Goal: Information Seeking & Learning: Stay updated

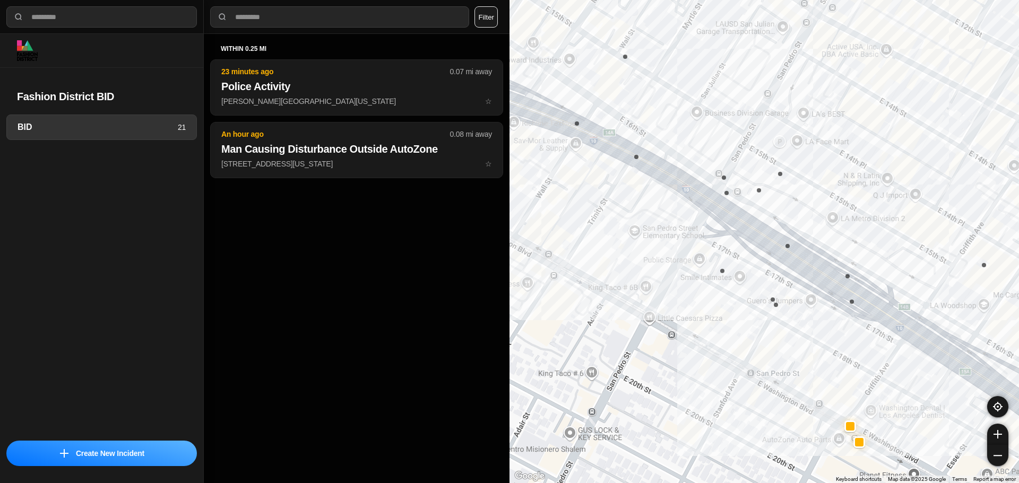
select select "*"
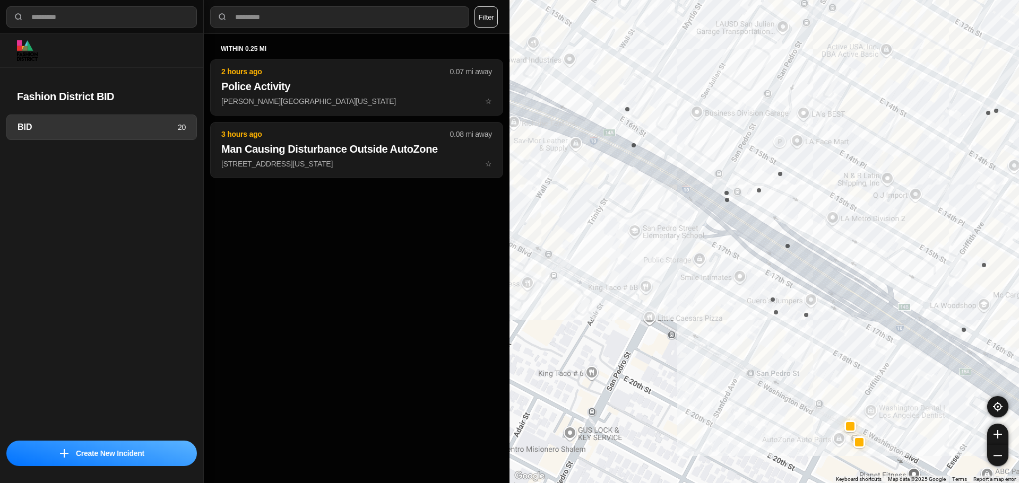
select select "*"
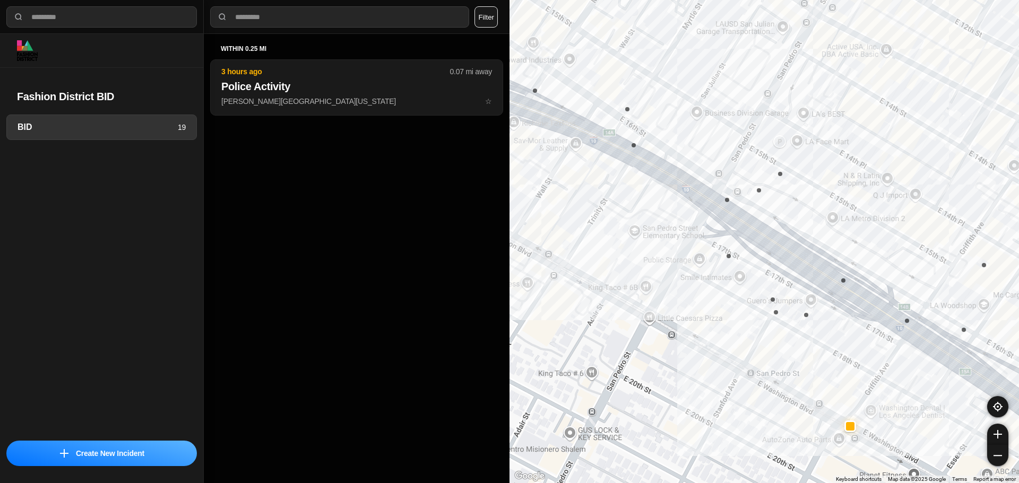
select select "*"
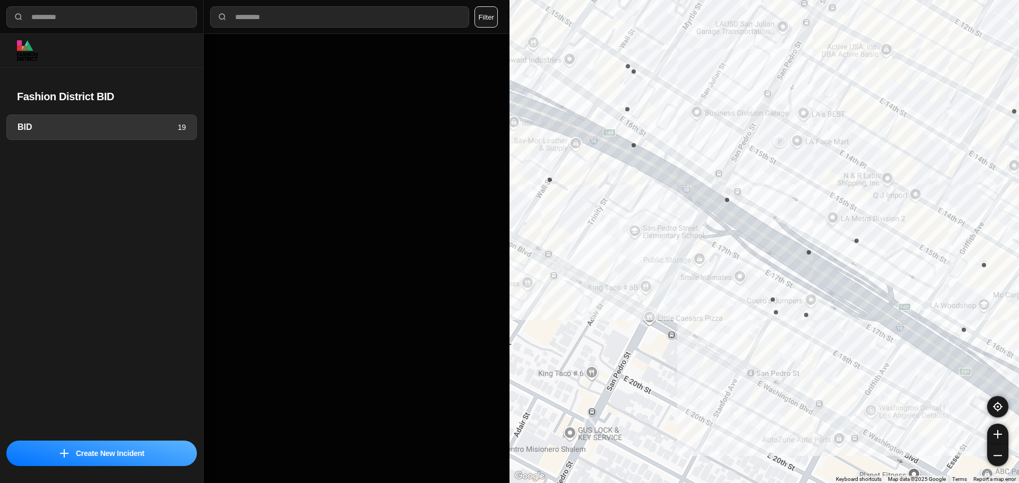
select select "*"
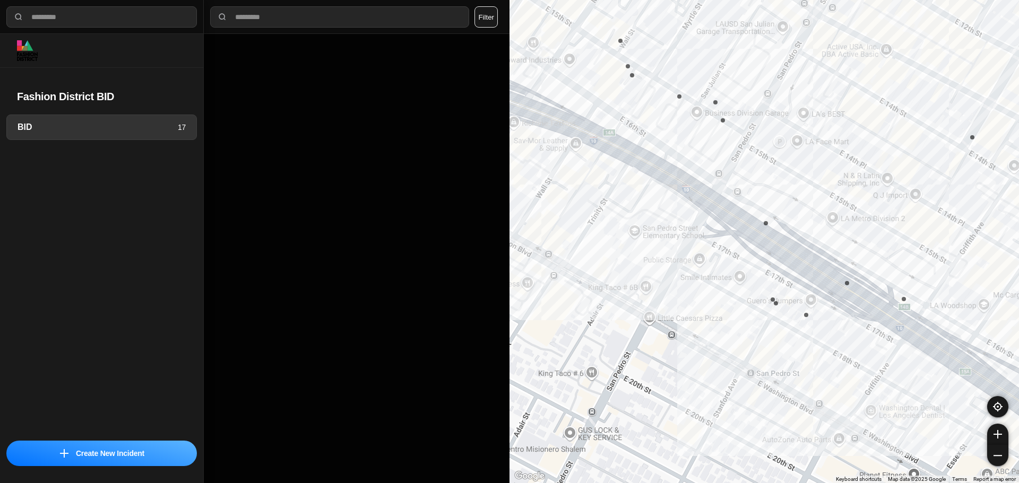
select select "*"
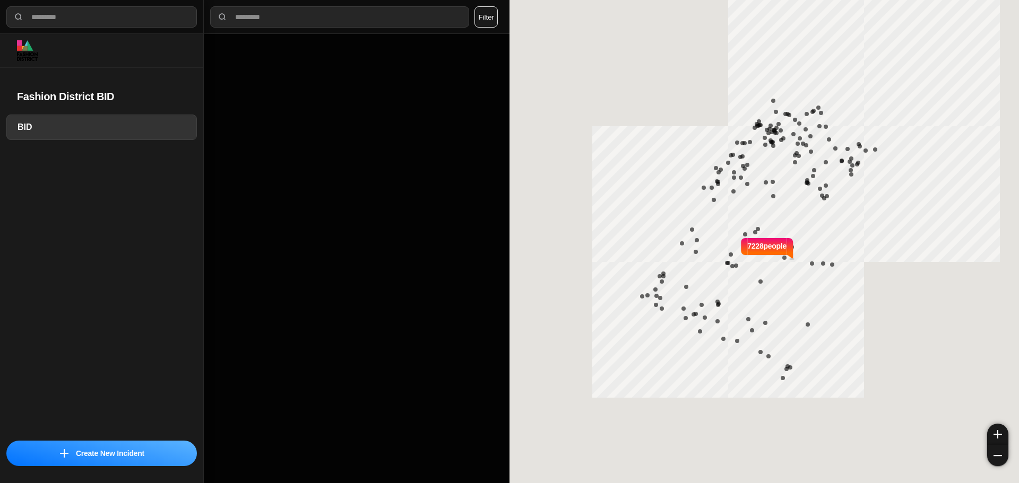
select select "*"
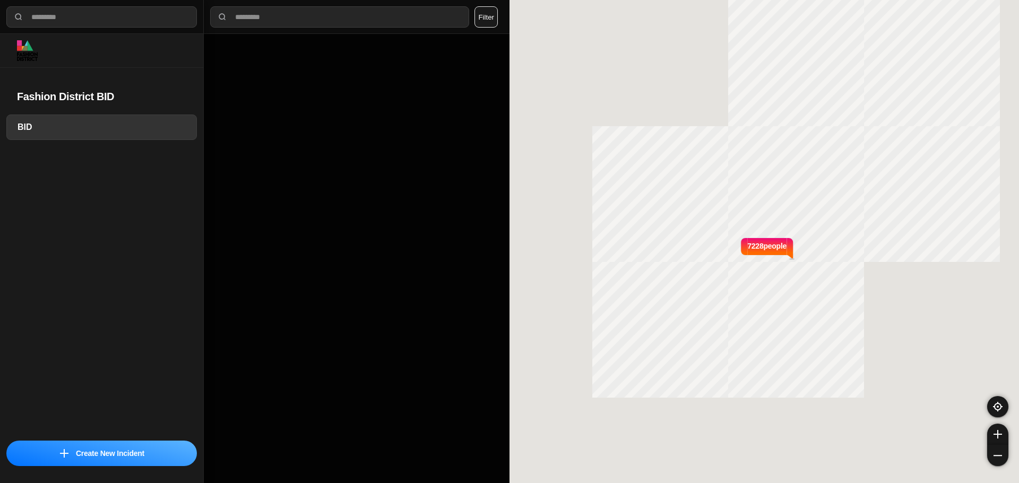
select select "*"
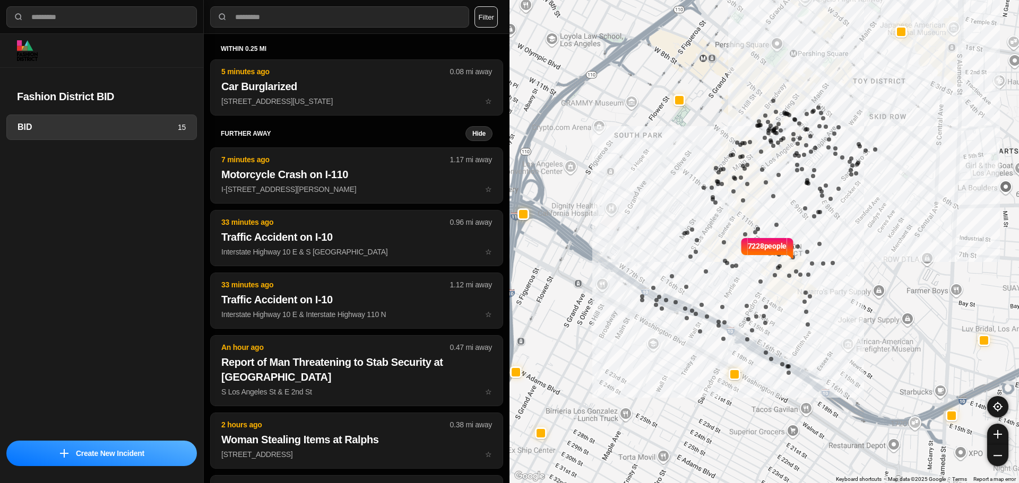
select select "*"
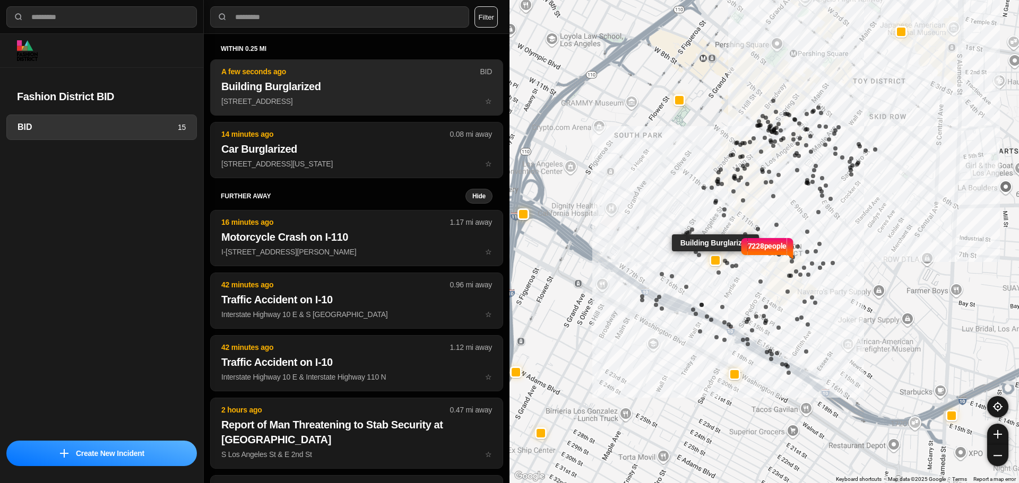
click at [320, 97] on p "1300 South Santee Street ☆" at bounding box center [356, 101] width 271 height 11
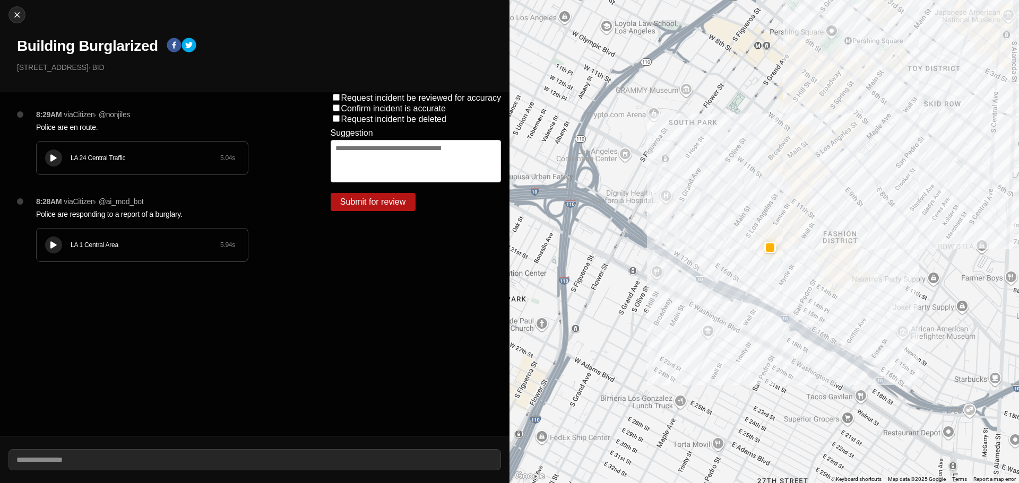
click at [50, 158] on div at bounding box center [53, 158] width 11 height 8
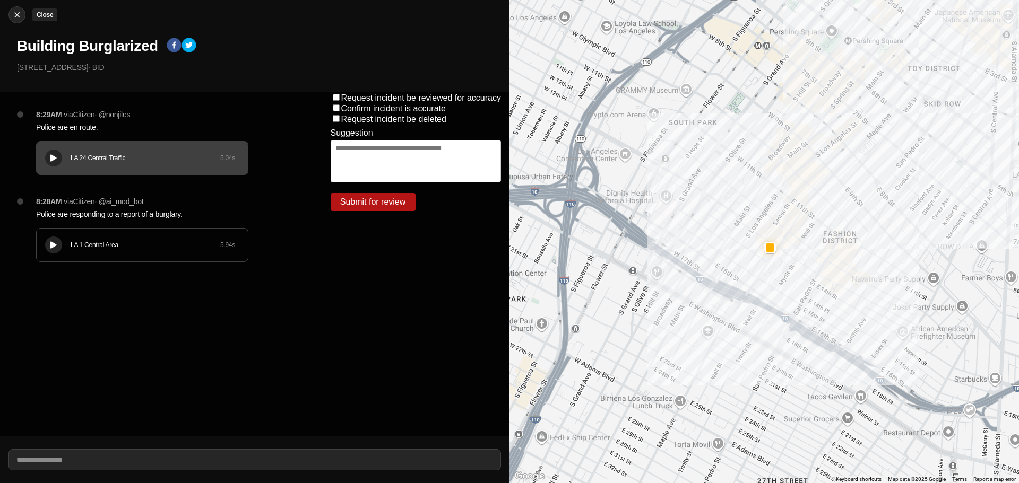
click at [15, 14] on img at bounding box center [17, 15] width 11 height 11
select select "*"
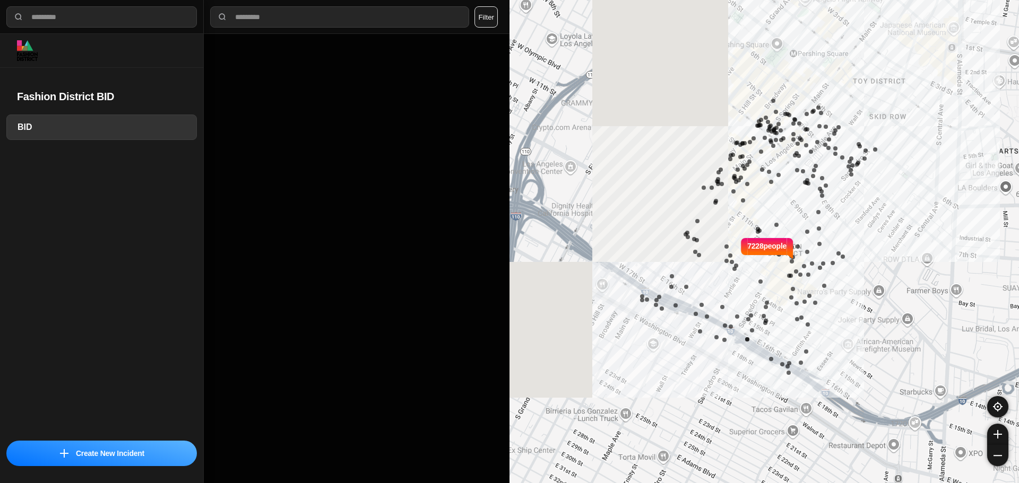
select select "*"
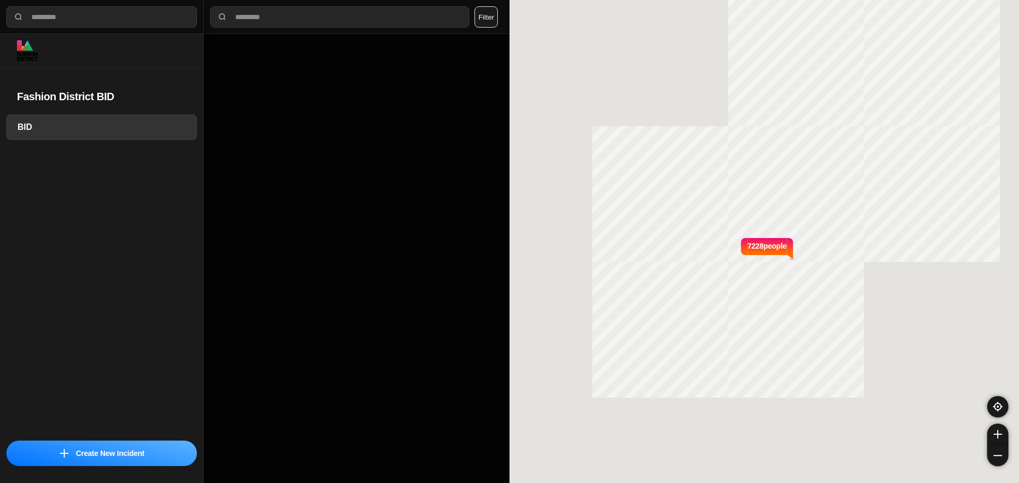
select select "*"
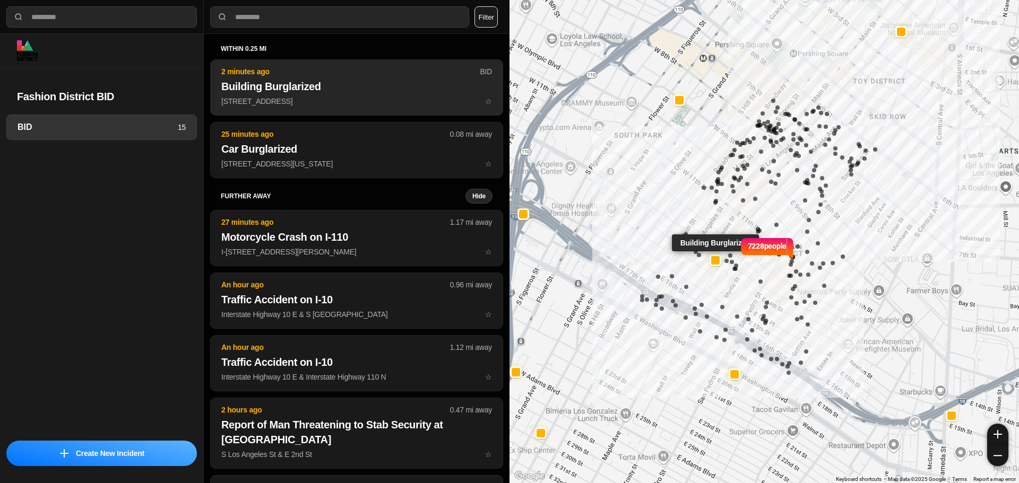
click at [353, 91] on h2 "Building Burglarized" at bounding box center [356, 86] width 271 height 15
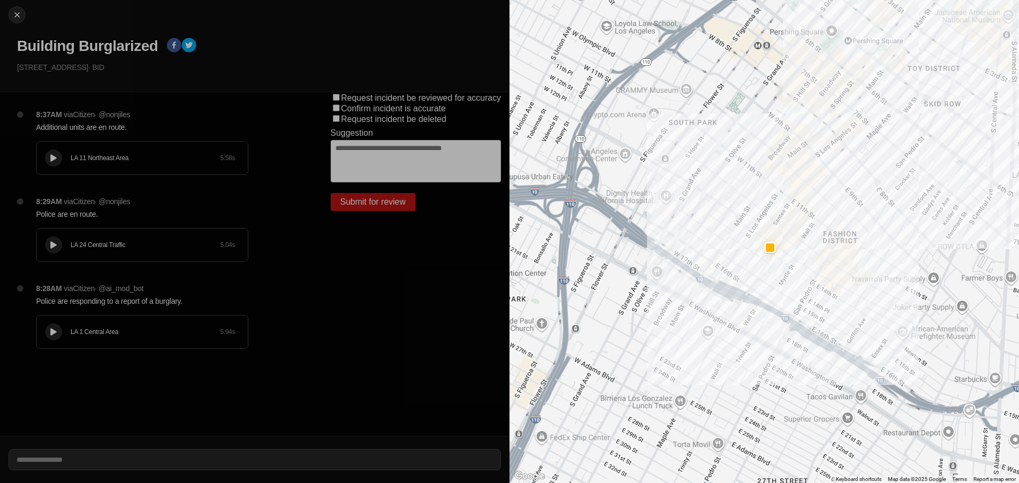
click at [50, 155] on div at bounding box center [53, 158] width 11 height 8
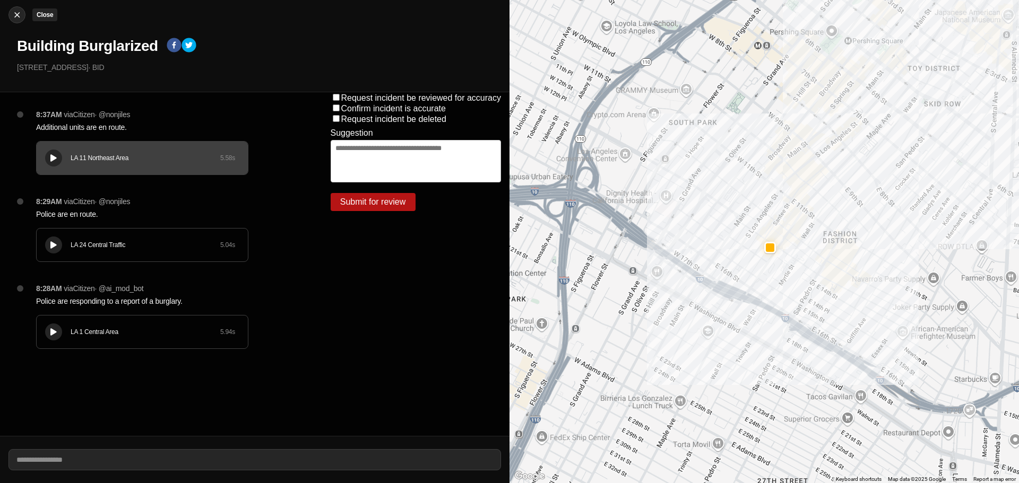
click at [19, 12] on img at bounding box center [17, 15] width 11 height 11
select select "*"
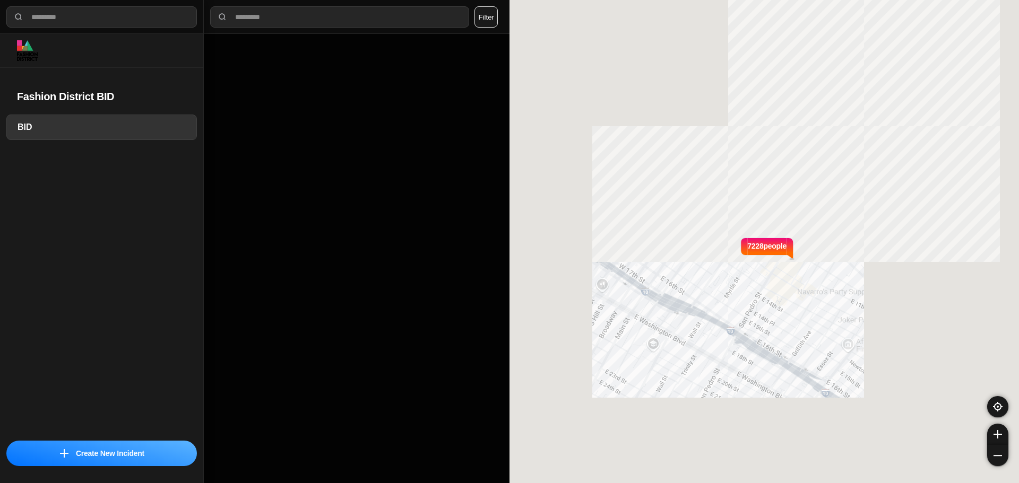
select select "*"
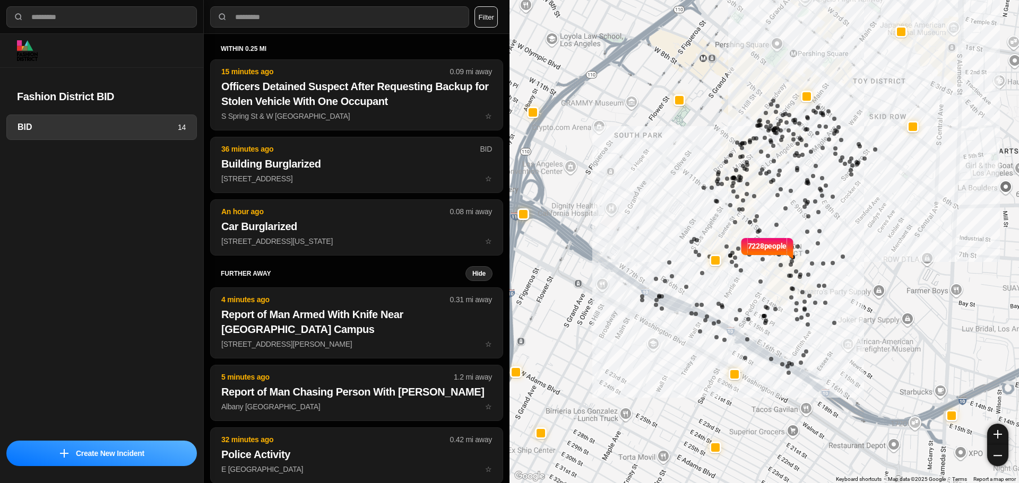
select select "*"
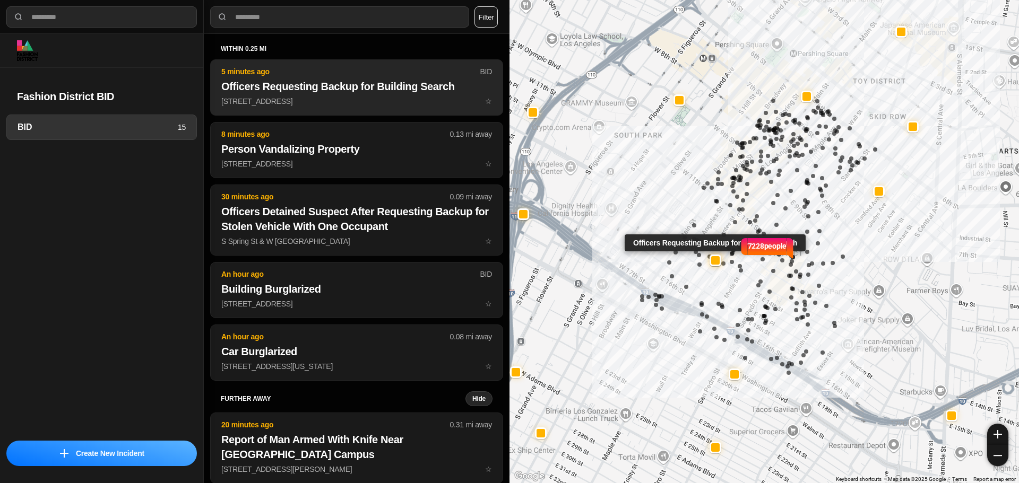
click at [343, 89] on h2 "Officers Requesting Backup for Building Search" at bounding box center [356, 86] width 271 height 15
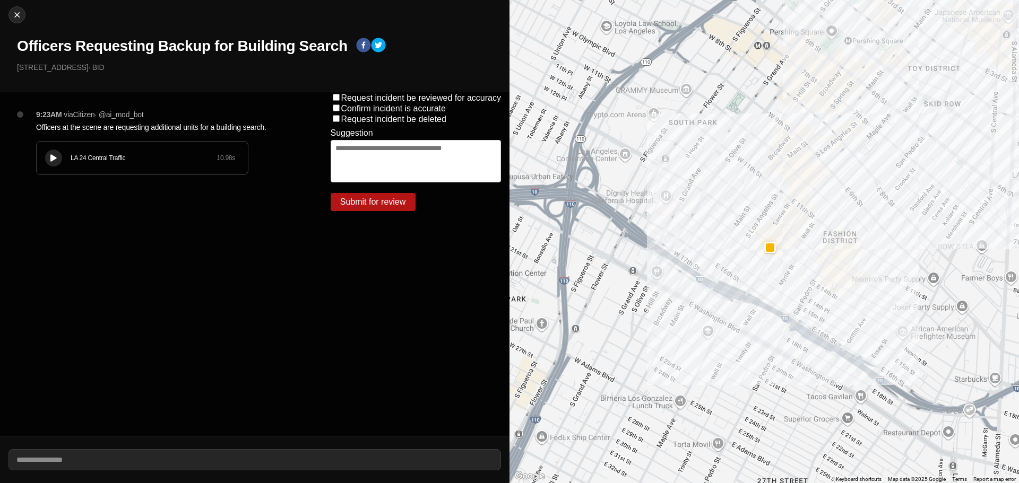
click at [25, 25] on div "Close Officers Requesting Backup for Building Search 1300 South Santee Street ·…" at bounding box center [254, 46] width 509 height 92
click at [22, 14] on div at bounding box center [17, 15] width 16 height 11
select select "*"
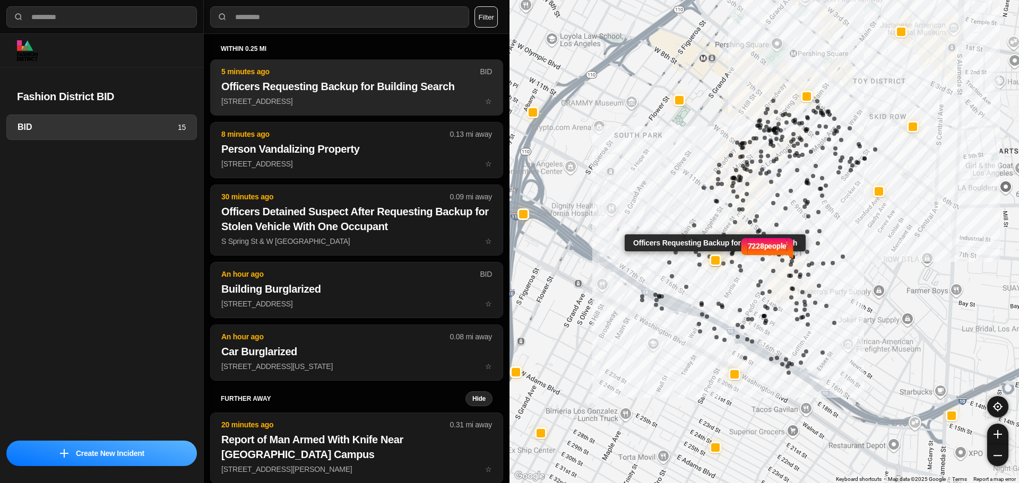
click at [342, 86] on h2 "Officers Requesting Backup for Building Search" at bounding box center [356, 86] width 271 height 15
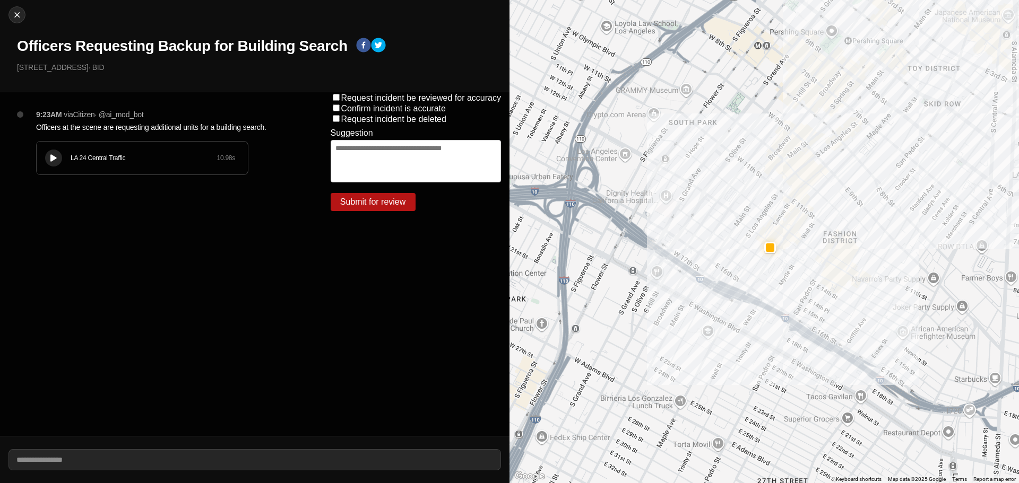
click at [50, 159] on div at bounding box center [53, 158] width 11 height 8
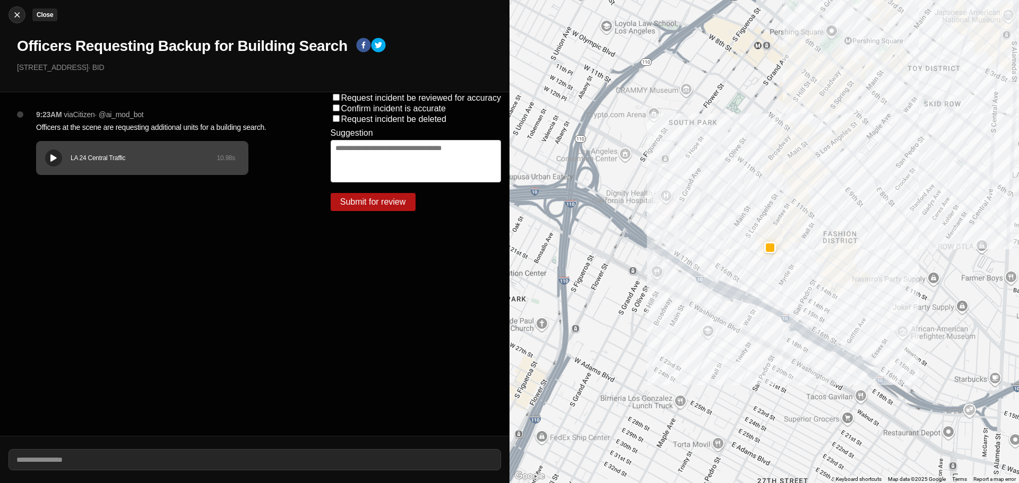
click at [18, 12] on img at bounding box center [17, 15] width 11 height 11
select select "*"
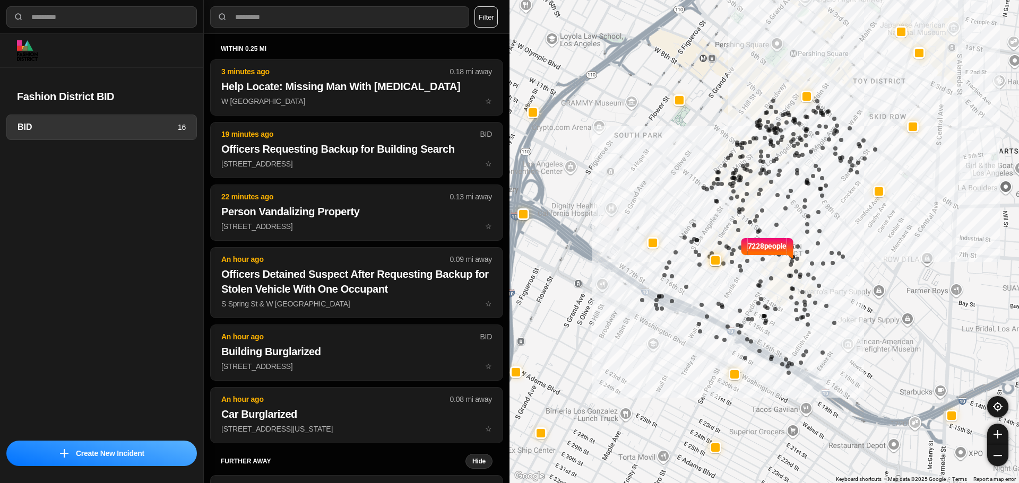
select select "*"
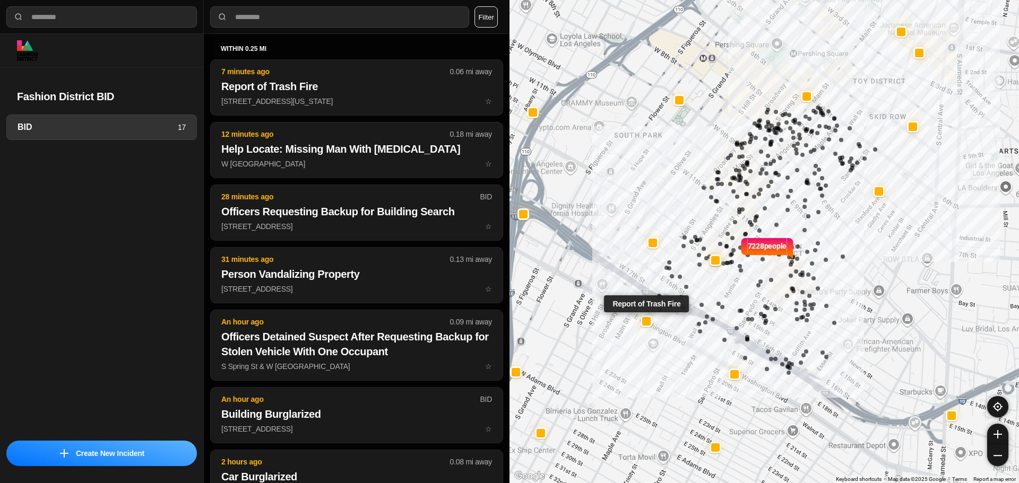
click at [646, 324] on div at bounding box center [646, 321] width 8 height 8
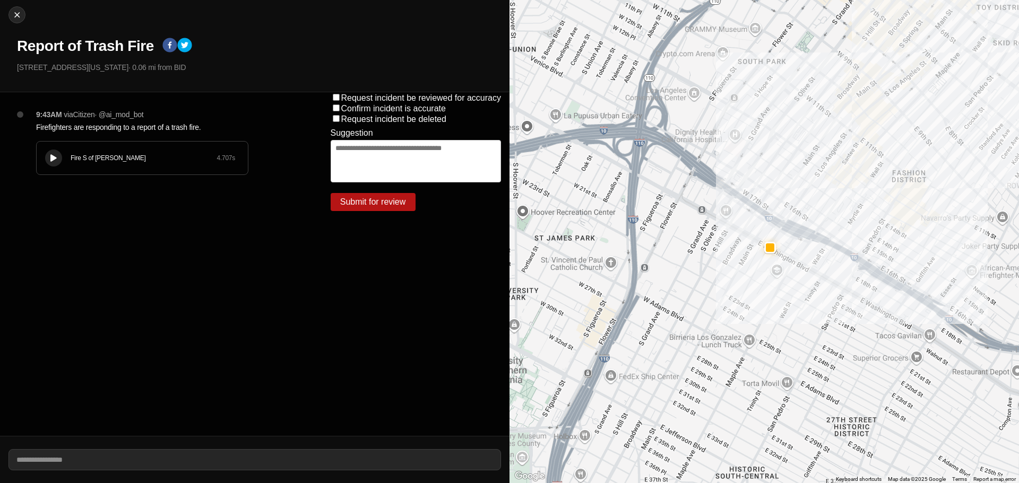
click at [53, 148] on div "Fire S of Mulholland 4.707 s" at bounding box center [142, 158] width 211 height 33
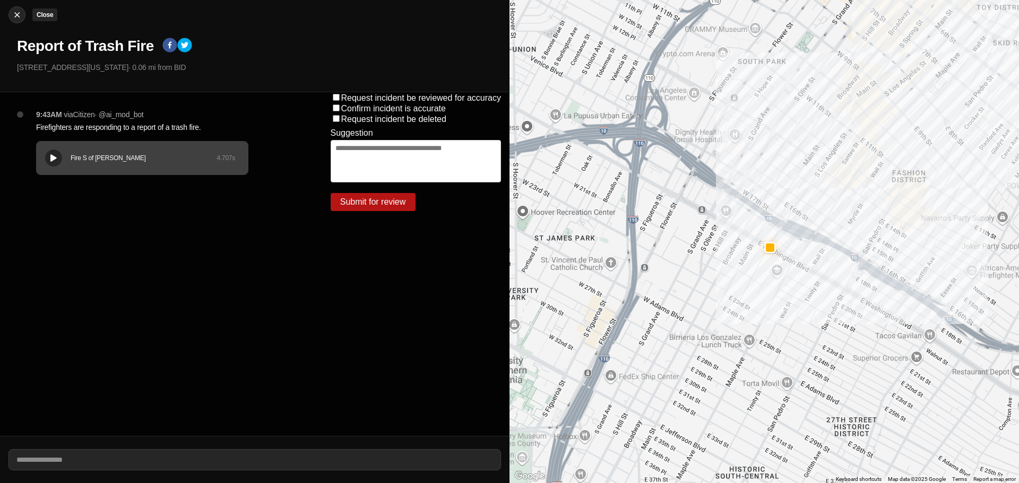
click at [21, 13] on img at bounding box center [17, 15] width 11 height 11
select select "*"
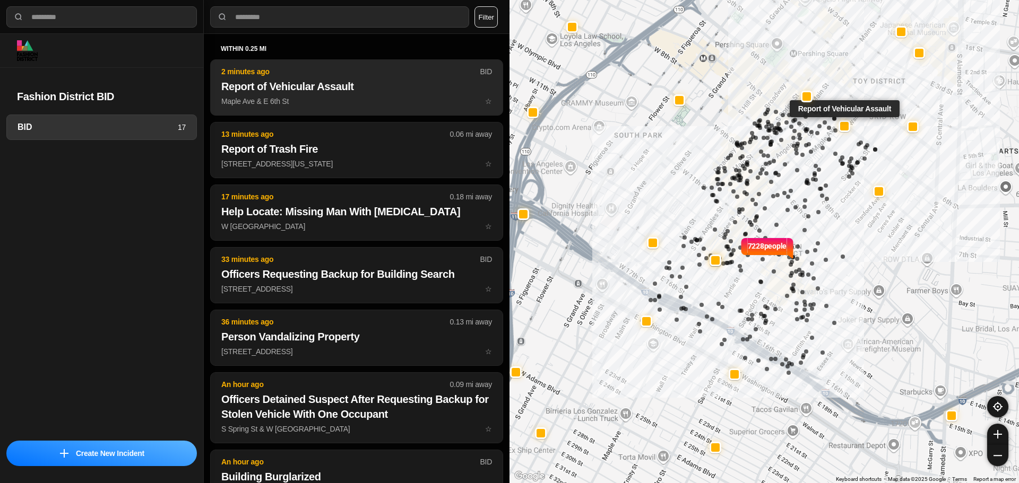
click at [332, 68] on p "2 minutes ago" at bounding box center [350, 71] width 258 height 11
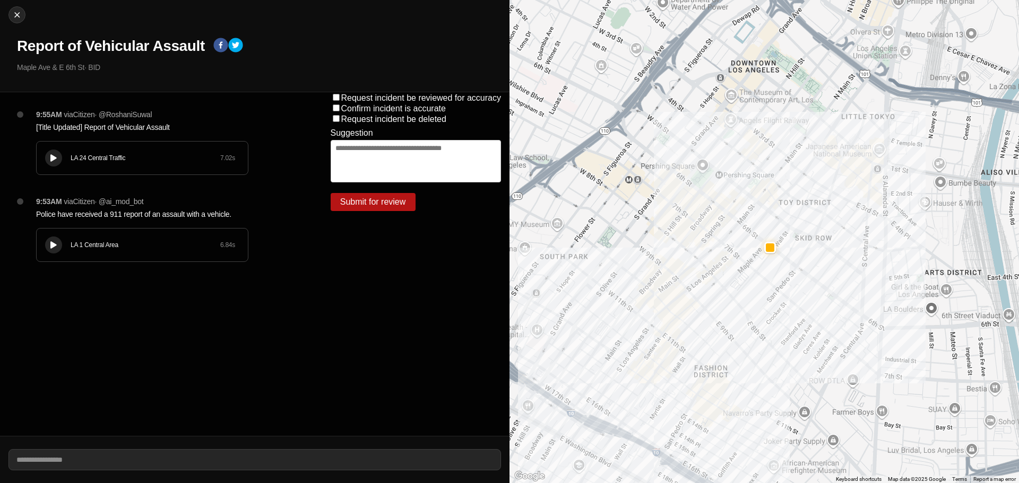
click at [53, 244] on icon at bounding box center [53, 245] width 6 height 7
click at [52, 243] on icon at bounding box center [53, 245] width 6 height 7
drag, startPoint x: 53, startPoint y: 149, endPoint x: 60, endPoint y: 146, distance: 8.2
click at [53, 148] on div "LA 24 Central Traffic 7.02 s" at bounding box center [142, 158] width 211 height 33
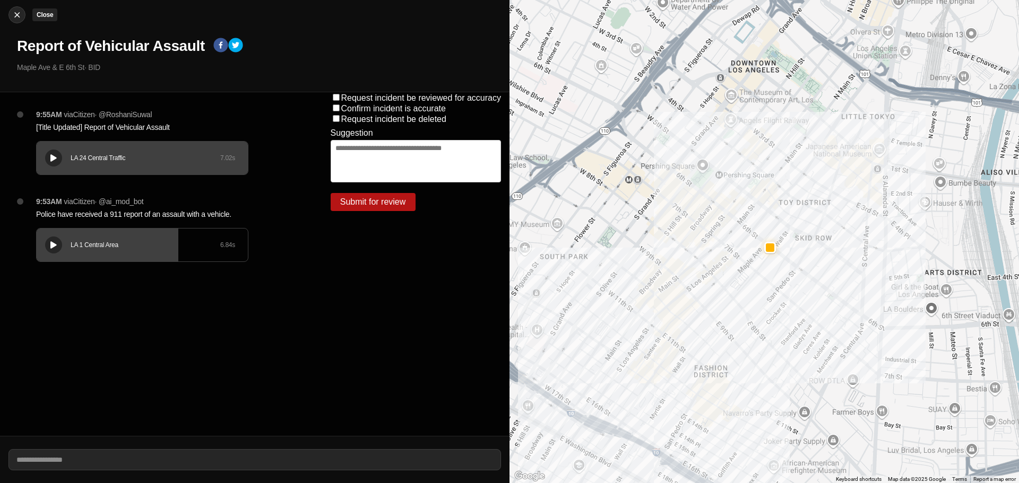
click at [21, 12] on img at bounding box center [17, 15] width 11 height 11
select select "*"
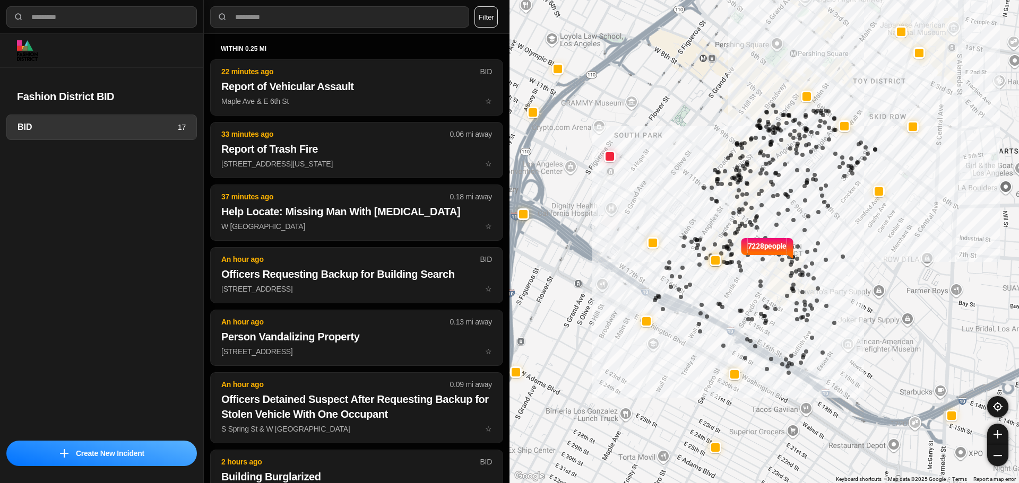
select select "*"
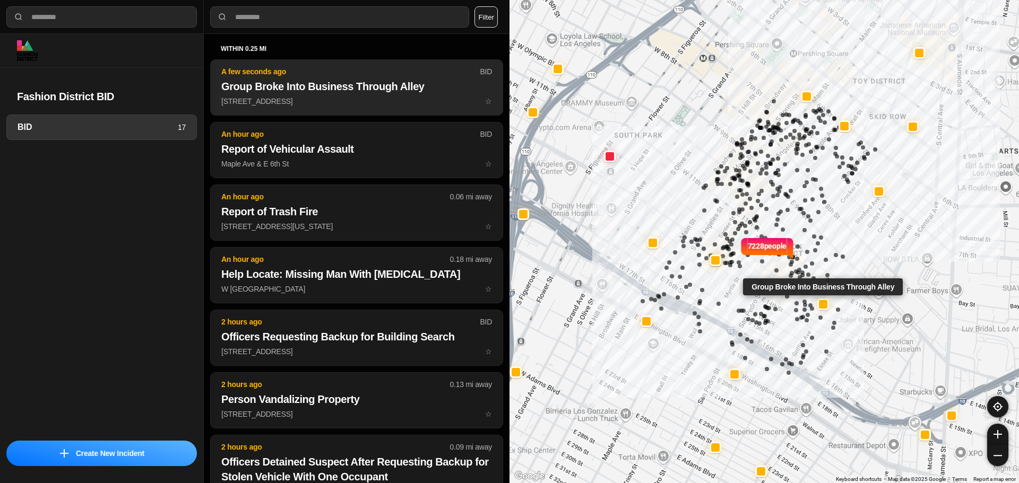
click at [344, 89] on h2 "Group Broke Into Business Through Alley" at bounding box center [356, 86] width 271 height 15
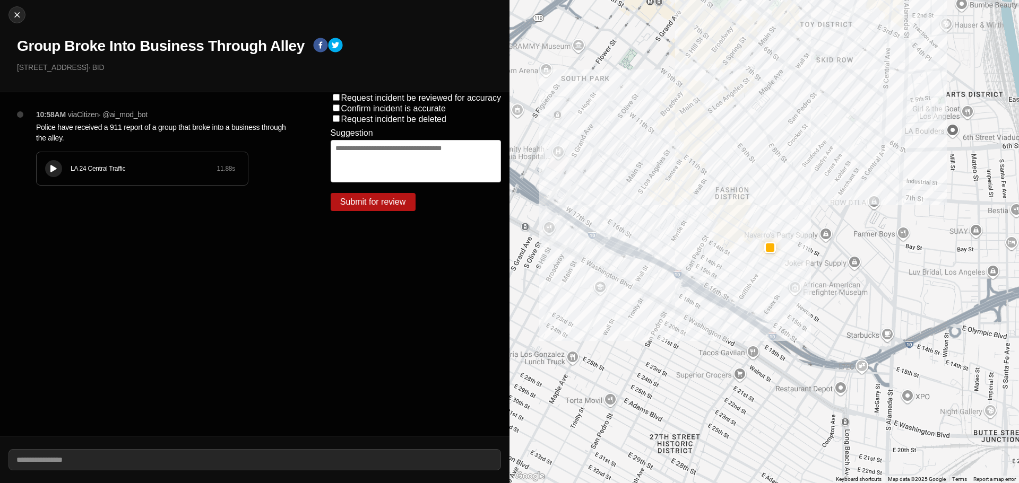
click at [58, 162] on button at bounding box center [53, 168] width 17 height 17
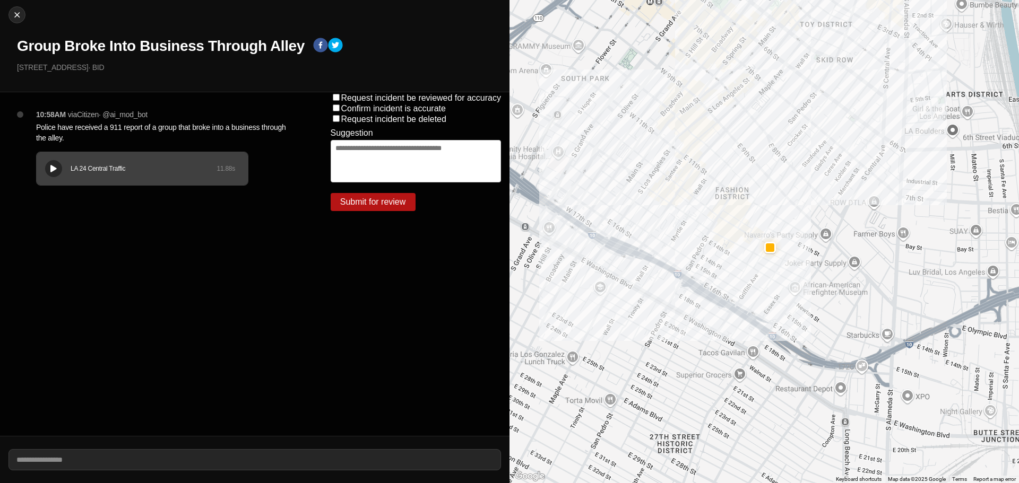
click at [27, 18] on div "Close Group Broke Into Business Through Alley 901 East 12Th Street · BID" at bounding box center [254, 46] width 509 height 92
click at [22, 14] on div at bounding box center [17, 15] width 16 height 11
select select "*"
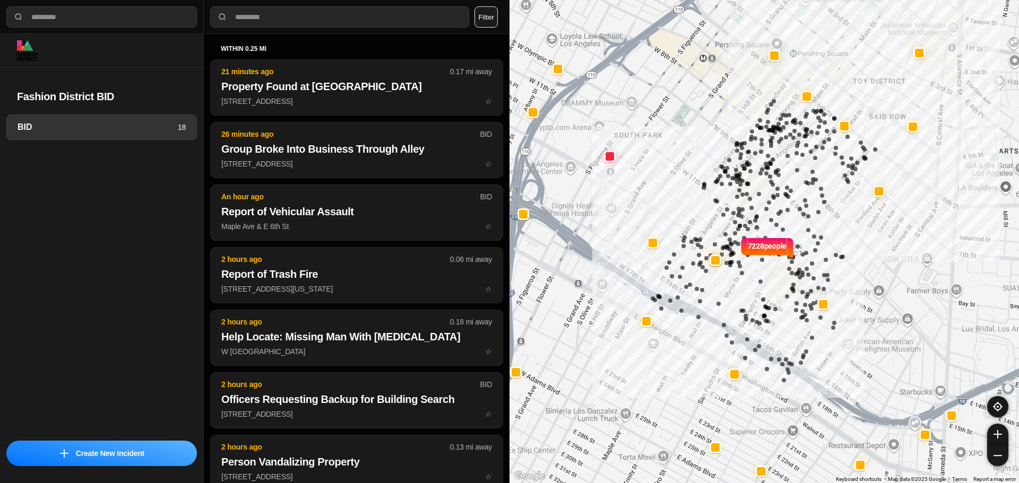
select select "*"
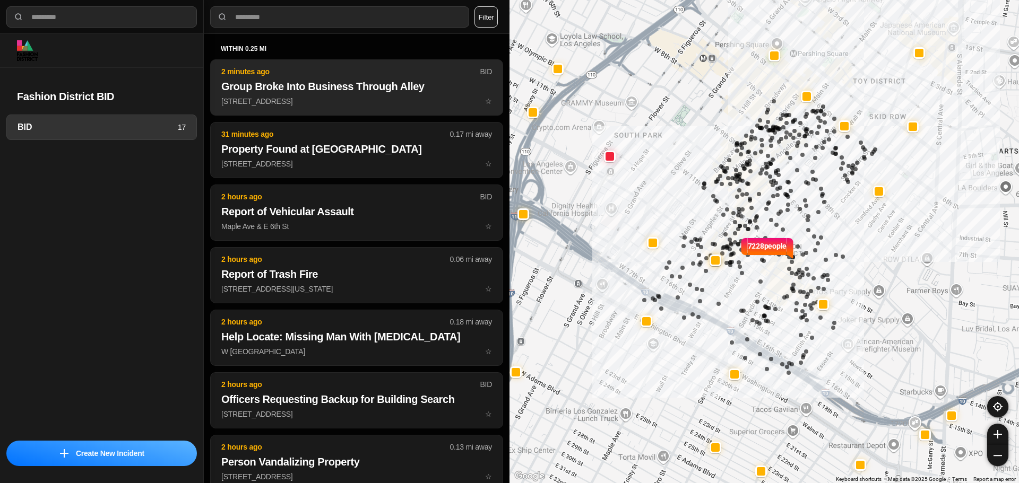
click at [404, 86] on h2 "Group Broke Into Business Through Alley" at bounding box center [356, 86] width 271 height 15
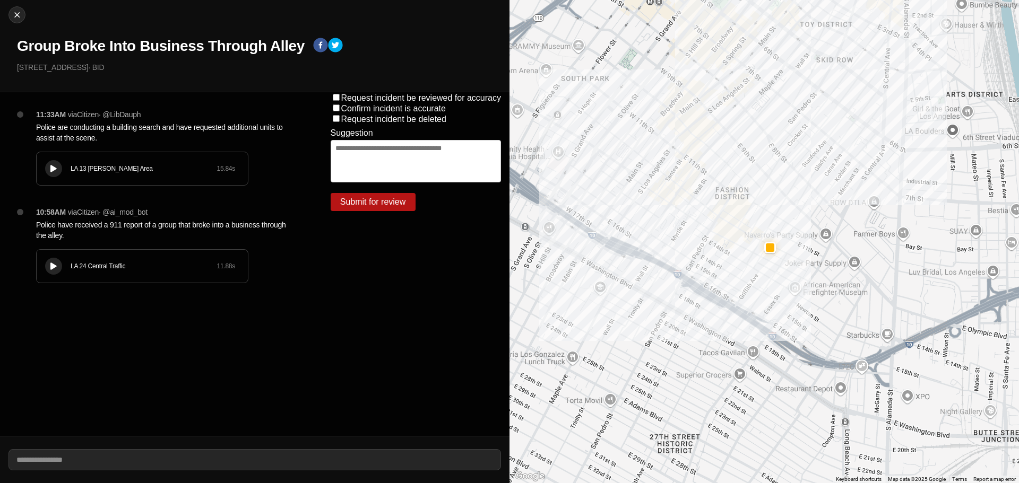
click at [55, 174] on button at bounding box center [53, 168] width 17 height 17
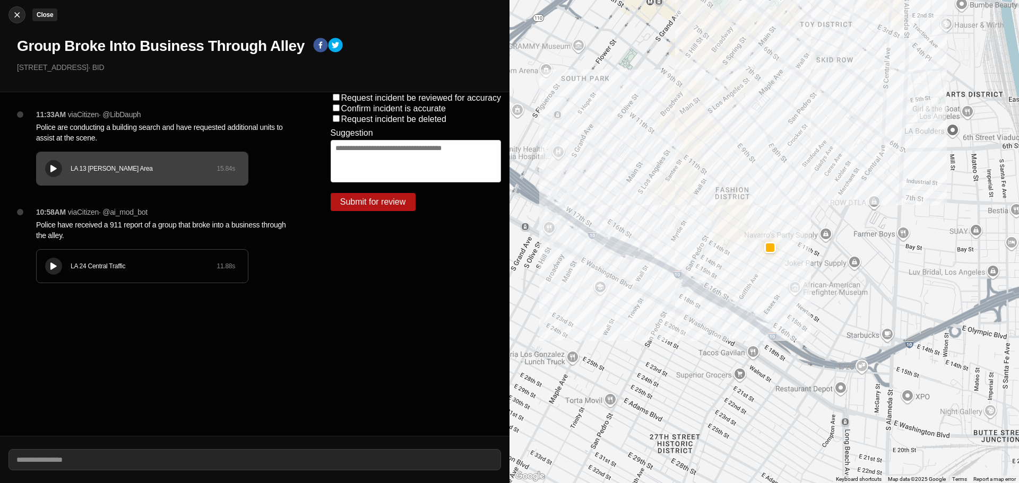
click at [16, 11] on img at bounding box center [17, 15] width 11 height 11
select select "*"
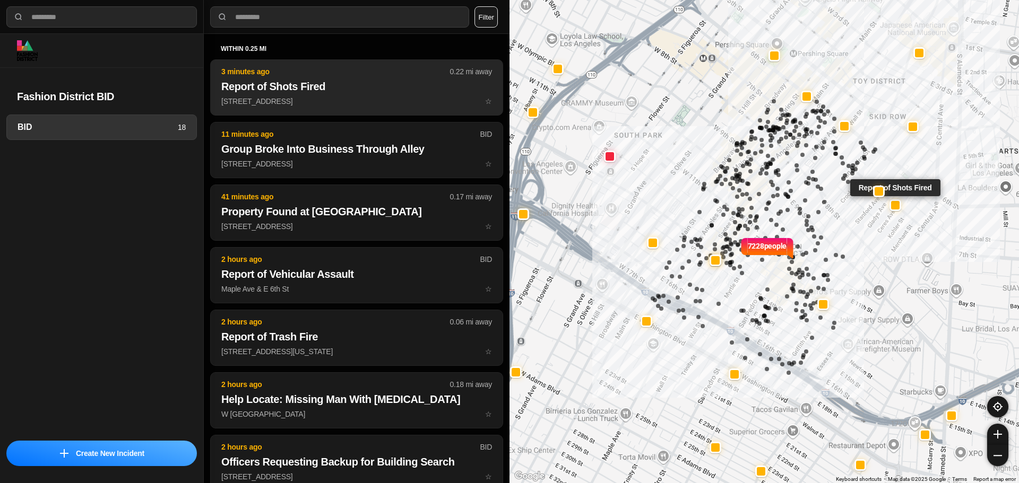
click at [292, 97] on p "1000 East 7Th Street ☆" at bounding box center [356, 101] width 271 height 11
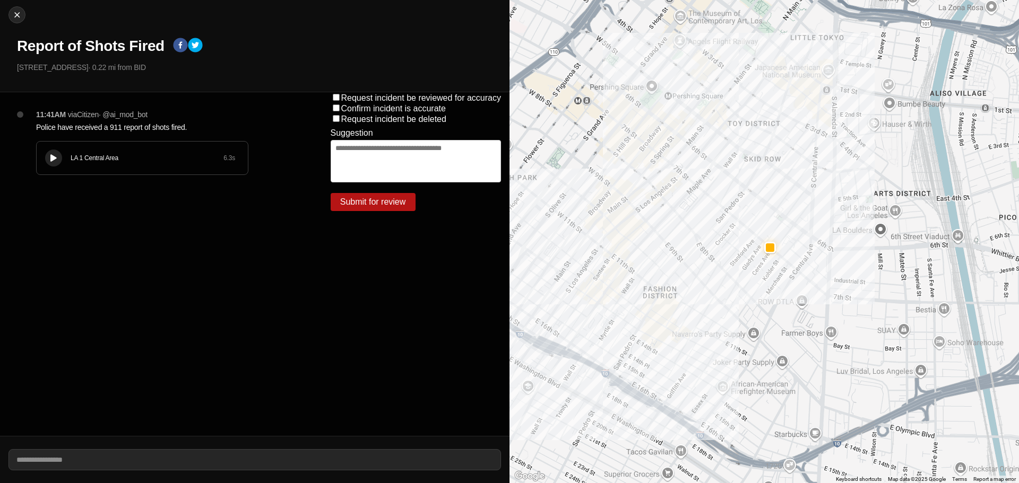
click at [44, 161] on div "LA 1 Central Area 6.3 s" at bounding box center [142, 158] width 211 height 33
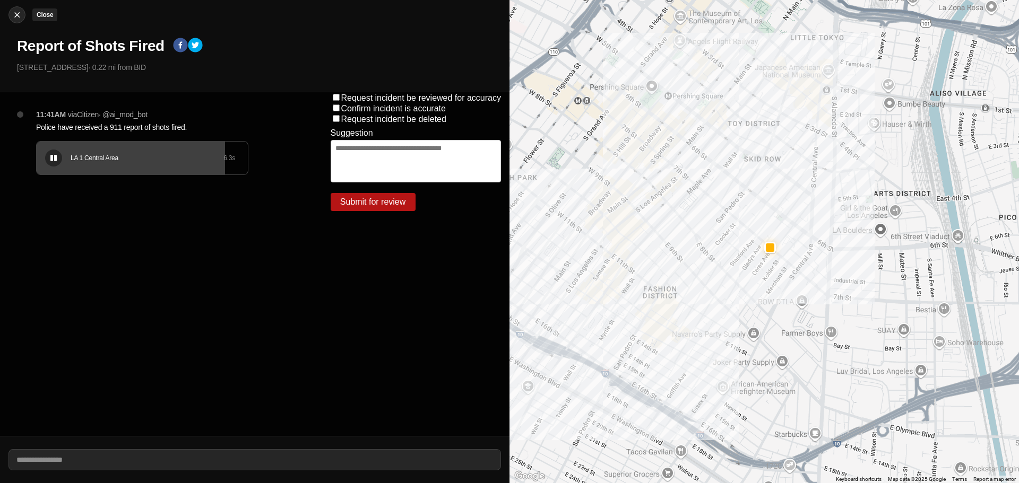
click at [13, 13] on img at bounding box center [17, 15] width 11 height 11
select select "*"
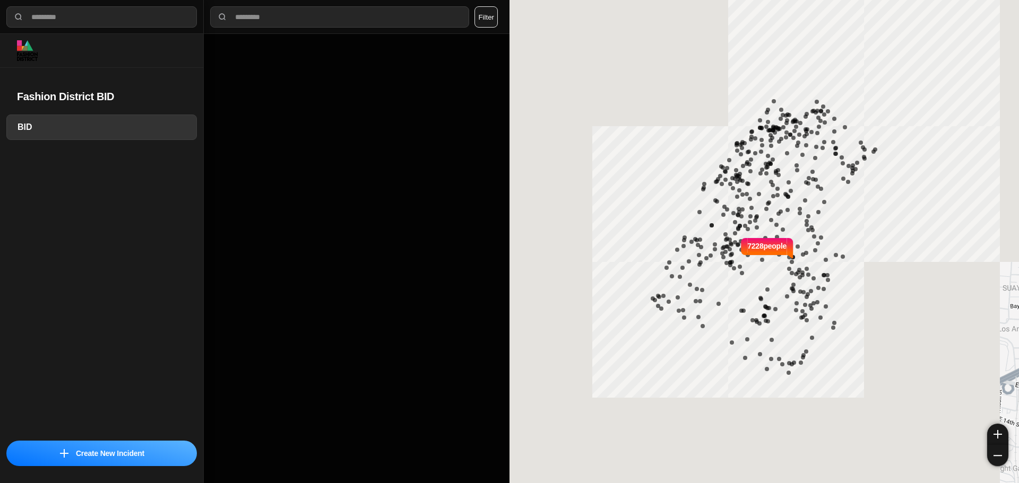
select select "*"
